Goal: Manage account settings

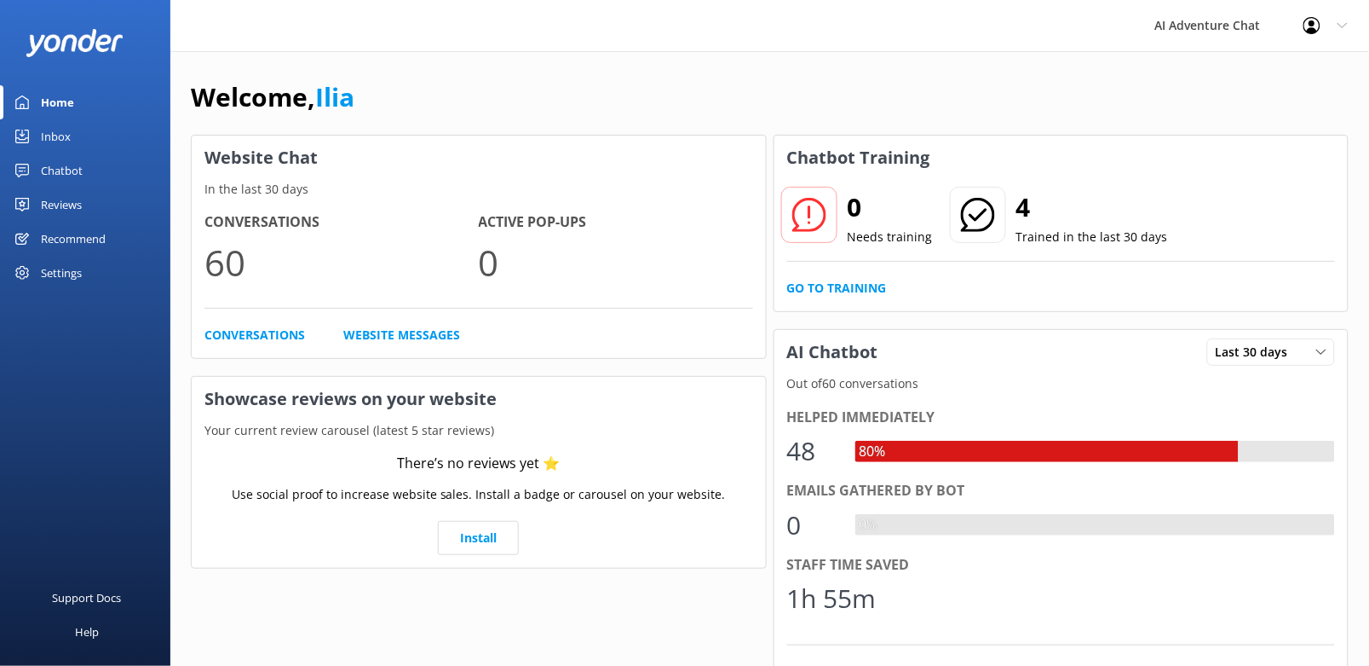
click at [1344, 21] on icon at bounding box center [1343, 25] width 10 height 10
click at [1292, 70] on link "Profile Settings" at bounding box center [1285, 72] width 170 height 43
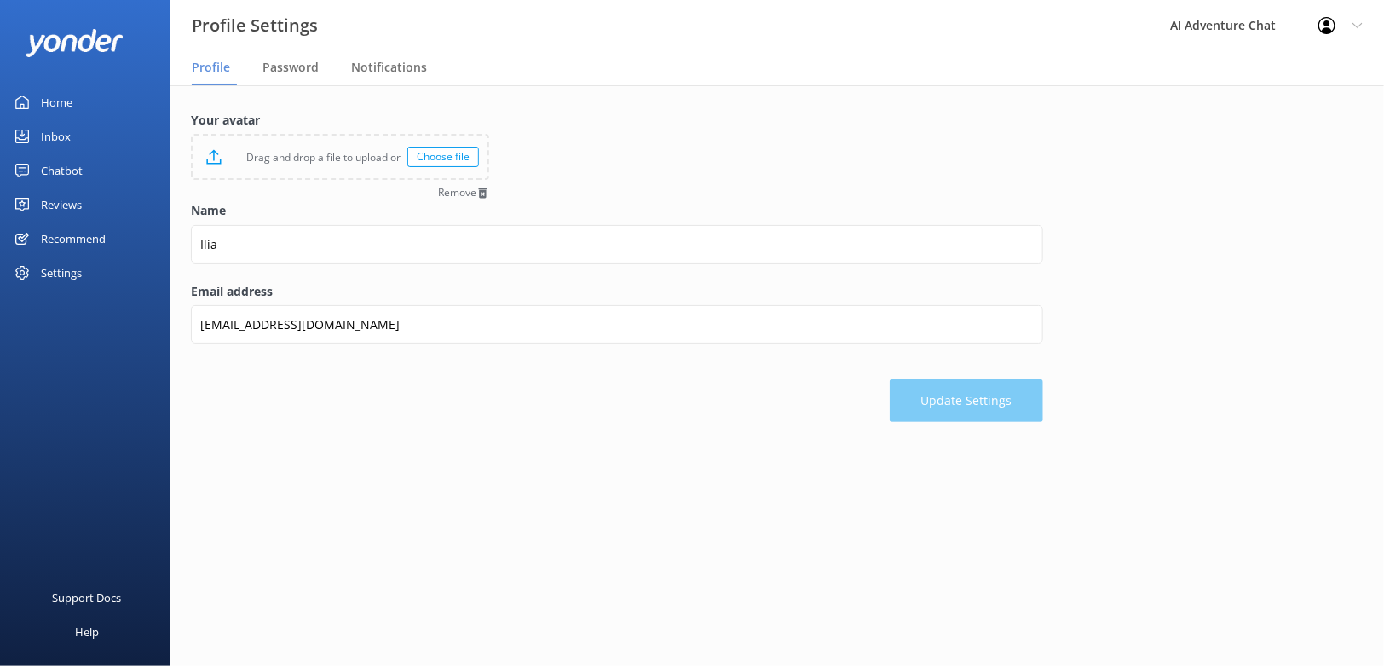
click at [81, 95] on link "Home" at bounding box center [85, 102] width 170 height 34
